Goal: Transaction & Acquisition: Purchase product/service

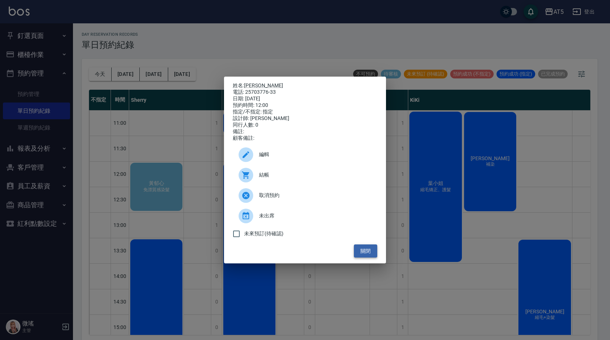
click at [359, 256] on button "關閉" at bounding box center [365, 250] width 23 height 13
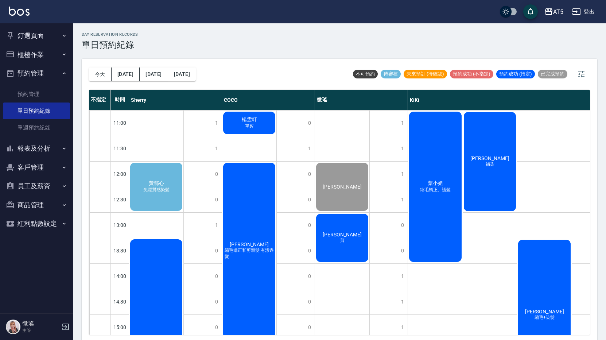
click at [338, 245] on div "陳以雍 剪" at bounding box center [342, 238] width 54 height 50
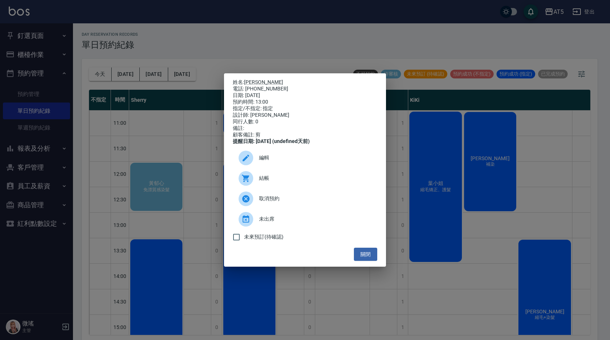
click at [281, 180] on span "結帳" at bounding box center [315, 178] width 112 height 8
click at [367, 255] on button "關閉" at bounding box center [365, 254] width 23 height 13
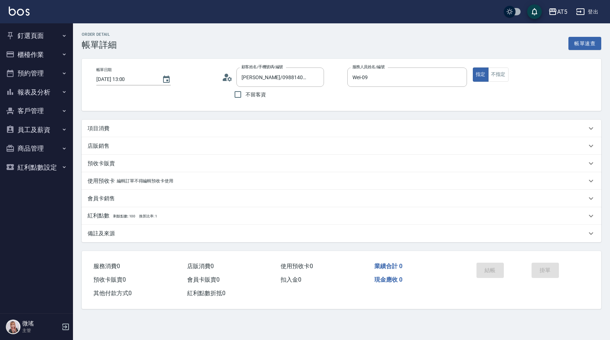
click at [101, 125] on p "項目消費" at bounding box center [98, 129] width 22 height 8
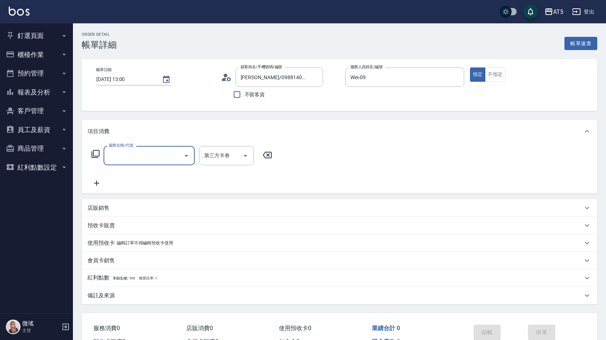
click at [170, 163] on div "服務名稱/代號" at bounding box center [149, 155] width 91 height 19
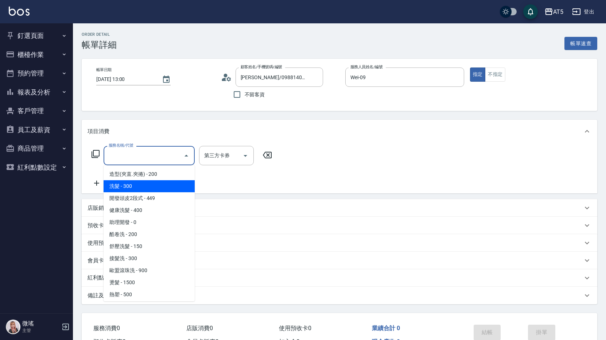
scroll to position [109, 0]
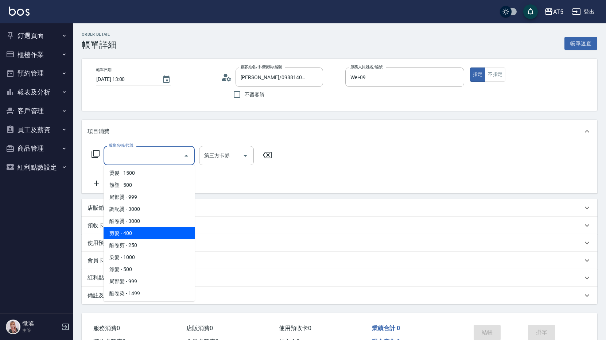
click at [149, 231] on span "剪髮 - 400" at bounding box center [149, 233] width 91 height 12
type input "剪髮(401)"
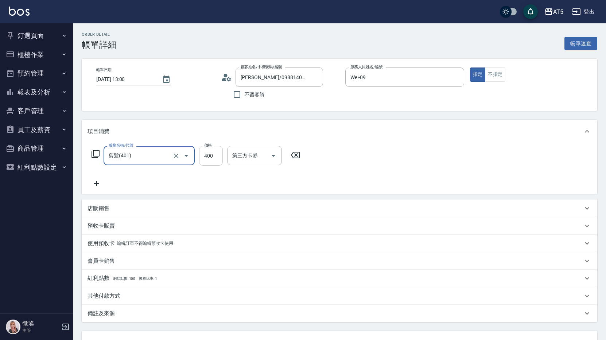
click at [217, 156] on input "400" at bounding box center [211, 156] width 24 height 20
type input "0"
type input "500"
type input "50"
type input "500"
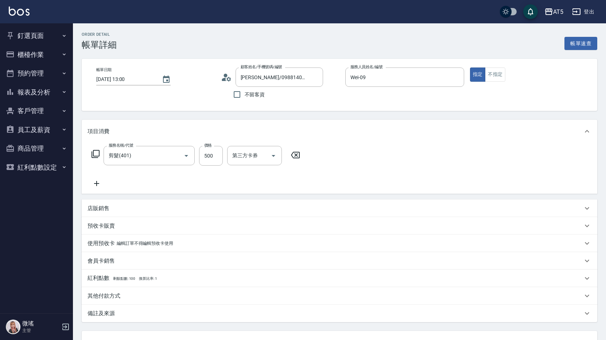
click at [408, 180] on div "服務名稱/代號 剪髮(401) 服務名稱/代號 價格 500 價格 第三方卡券 第三方卡券" at bounding box center [339, 168] width 515 height 51
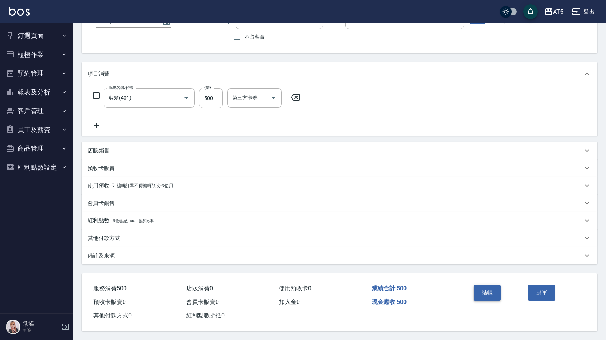
click at [479, 292] on button "結帳" at bounding box center [487, 292] width 27 height 15
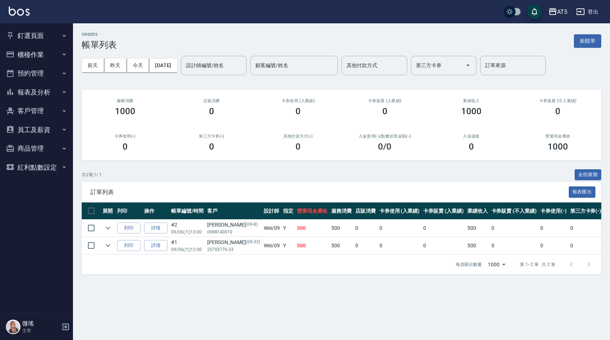
click at [31, 36] on button "釘選頁面" at bounding box center [36, 35] width 67 height 19
